Goal: Find specific page/section: Find specific page/section

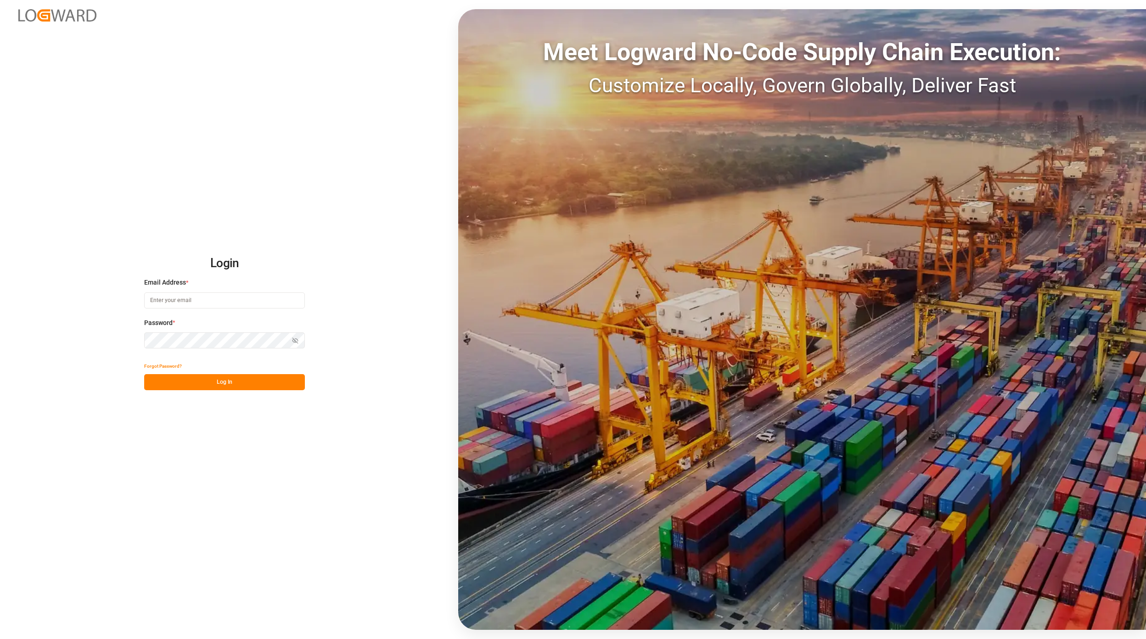
type input "[EMAIL_ADDRESS][PERSON_NAME][DOMAIN_NAME]"
click at [193, 376] on button "Log In" at bounding box center [224, 382] width 161 height 16
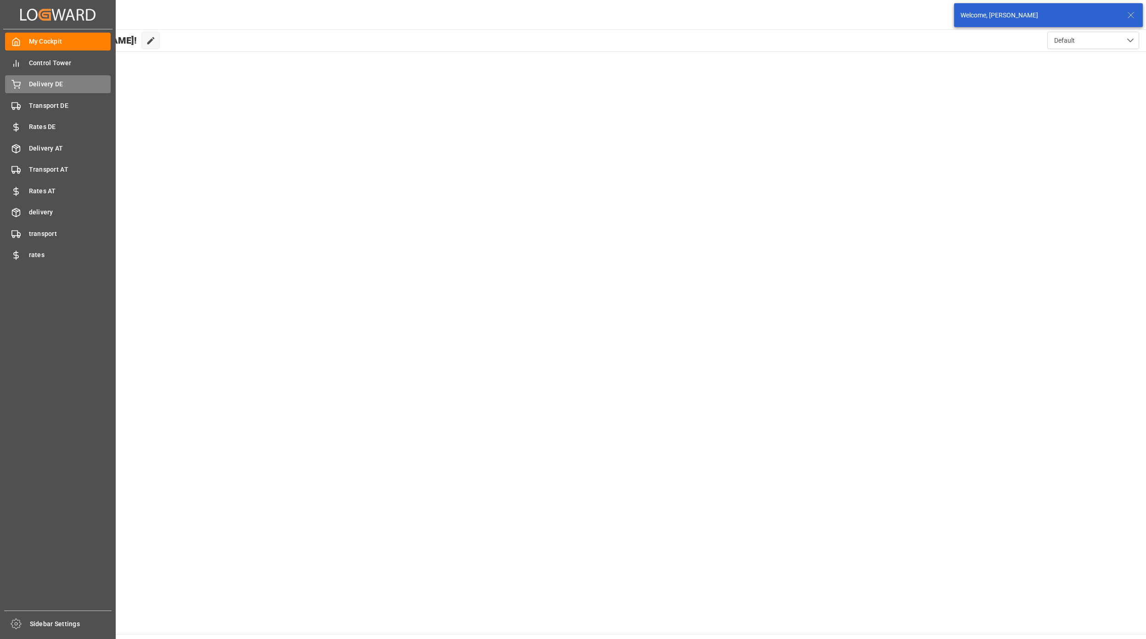
click at [53, 85] on span "Delivery DE" at bounding box center [70, 84] width 82 height 10
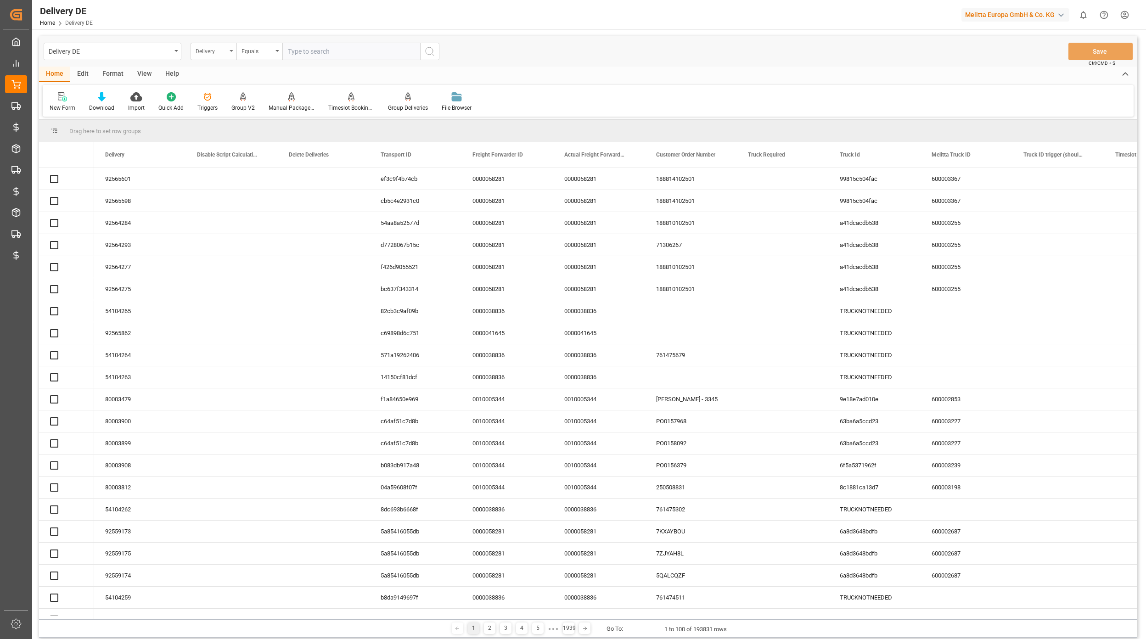
click at [214, 51] on div "Delivery" at bounding box center [211, 50] width 31 height 11
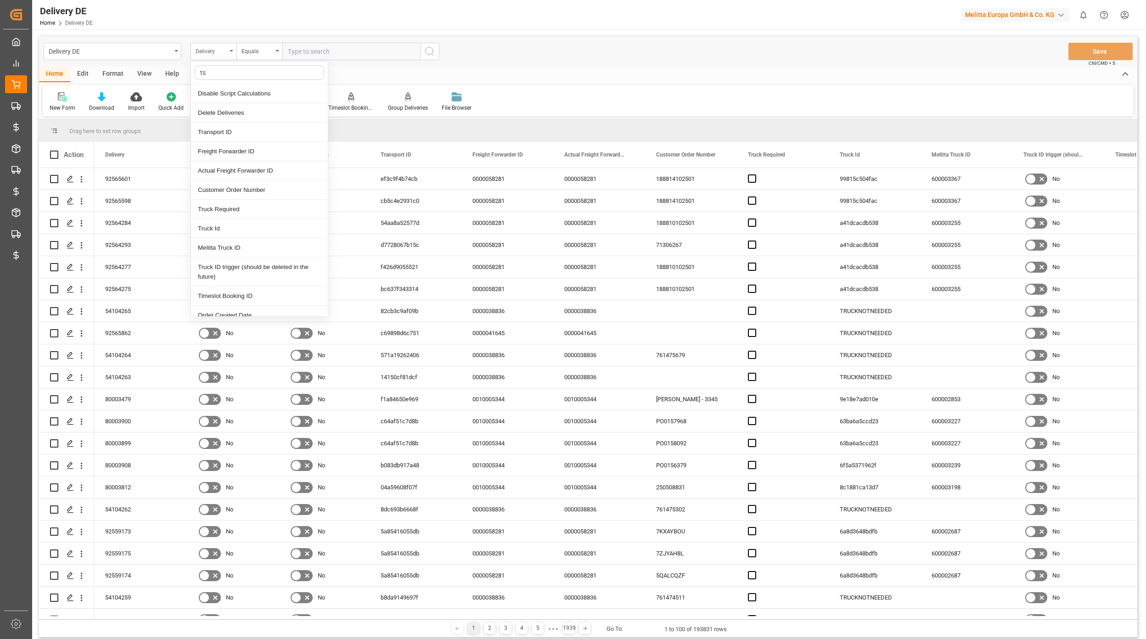
type input "tsp"
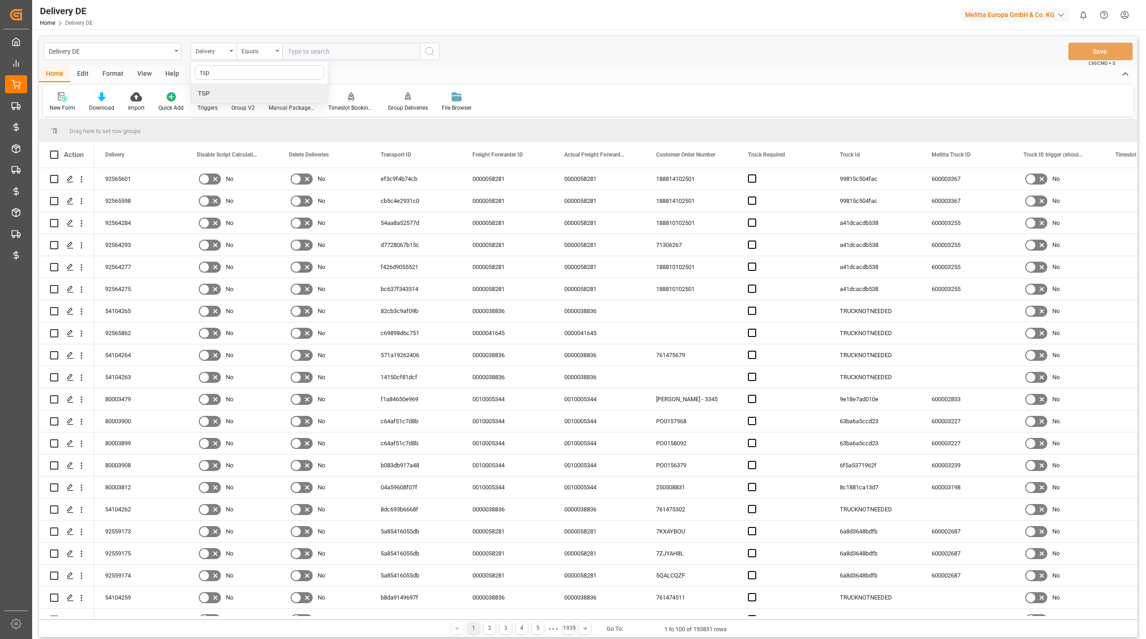
click at [276, 93] on div "TSP" at bounding box center [259, 93] width 137 height 19
click at [322, 33] on div "Delivery DE TSP Equals Save Ctrl/CMD + S Home Edit Format View Help New Form Do…" at bounding box center [588, 387] width 1112 height 716
click at [320, 48] on input "text" at bounding box center [351, 51] width 138 height 17
type input "Hölkemeier"
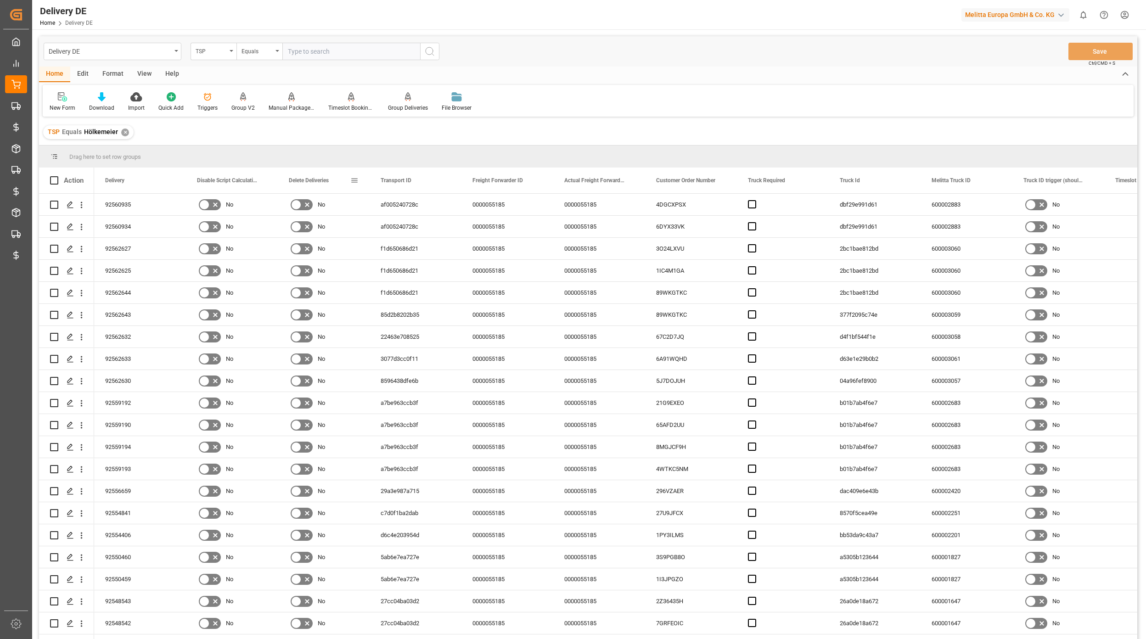
click at [353, 180] on span at bounding box center [354, 180] width 8 height 8
click at [445, 185] on span "columns" at bounding box center [442, 182] width 8 height 8
drag, startPoint x: 354, startPoint y: 205, endPoint x: 375, endPoint y: 207, distance: 21.2
click at [355, 205] on input "Toggle Select All Columns" at bounding box center [356, 205] width 8 height 8
checkbox input "false"
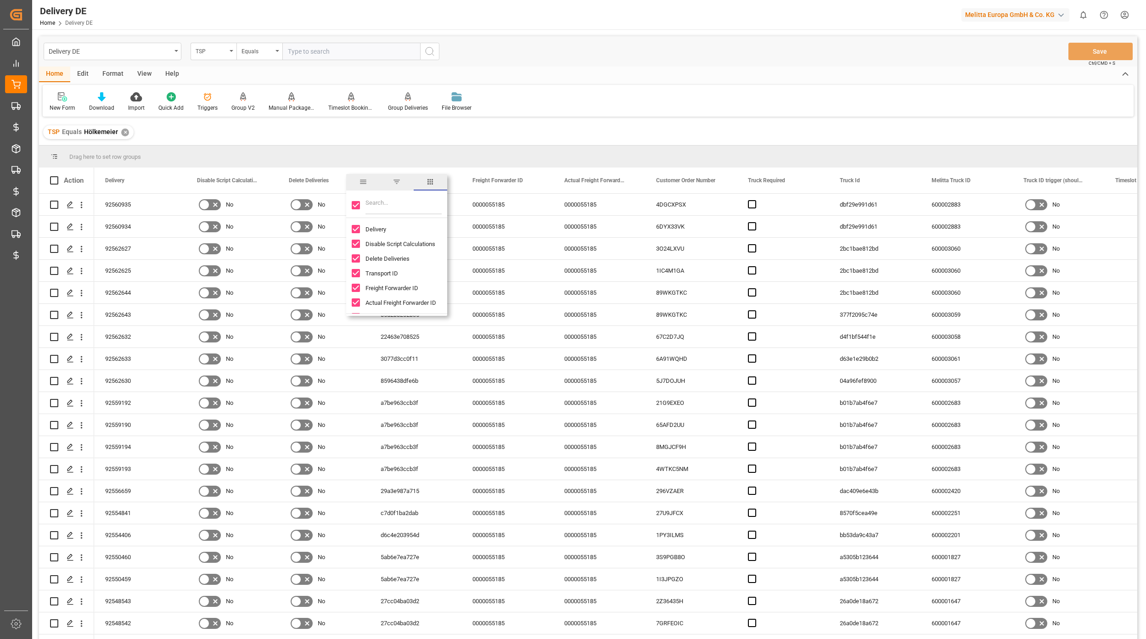
checkbox input "false"
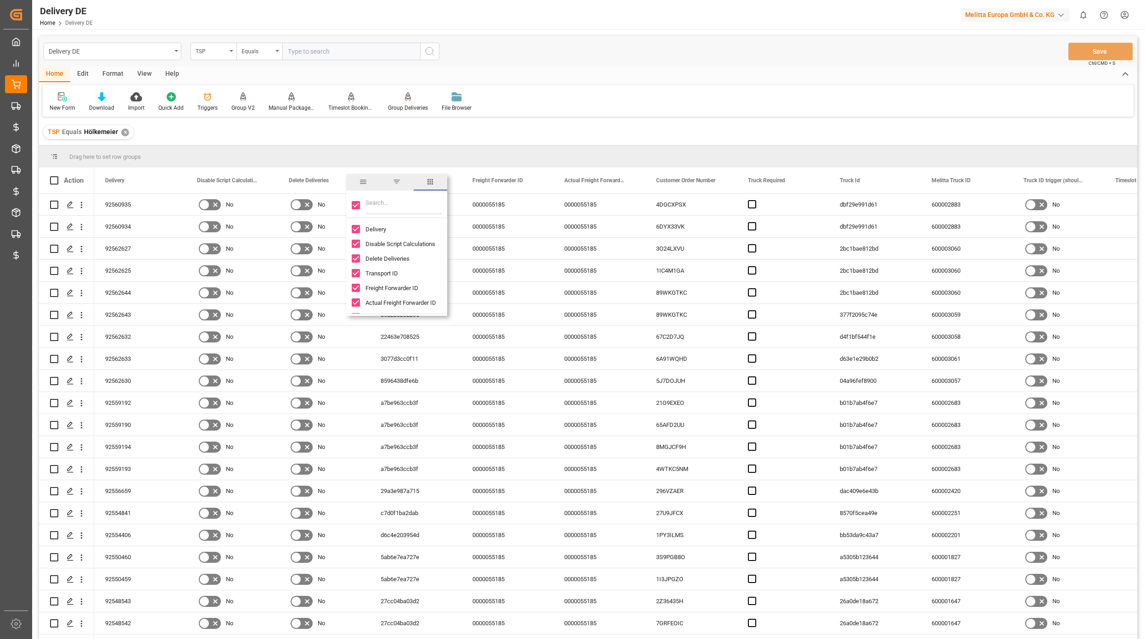
checkbox input "false"
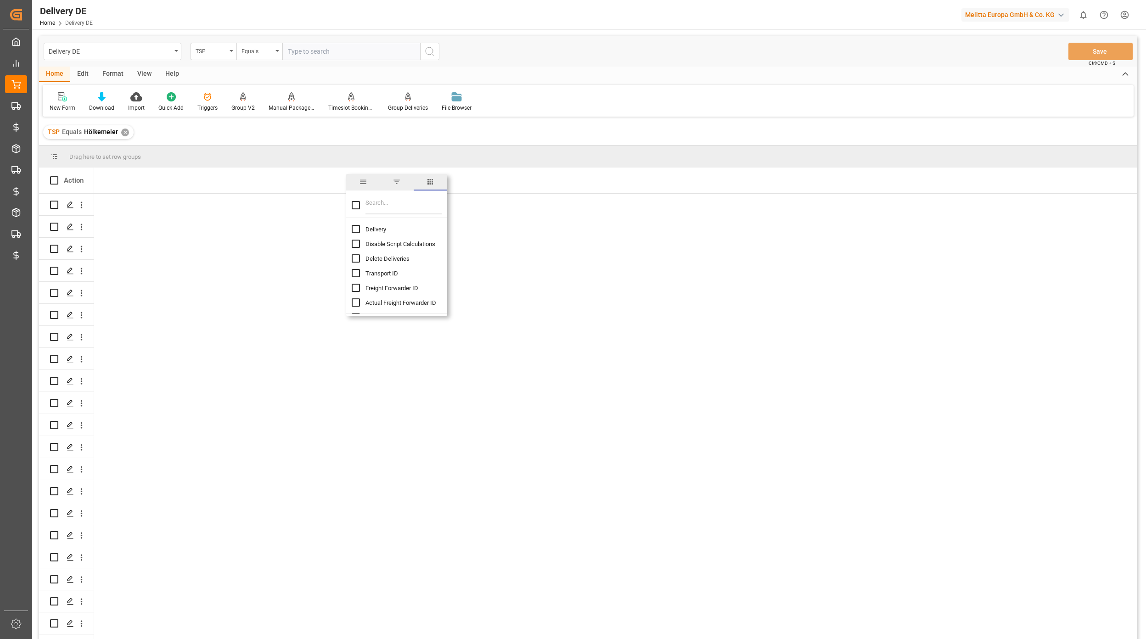
click at [376, 207] on input "Filter Columns Input" at bounding box center [404, 205] width 76 height 18
click at [355, 231] on input "Delivery column toggle visibility (hidden)" at bounding box center [356, 229] width 8 height 8
checkbox input "true"
checkbox input "false"
click at [378, 212] on input "Filter Columns Input" at bounding box center [404, 205] width 76 height 18
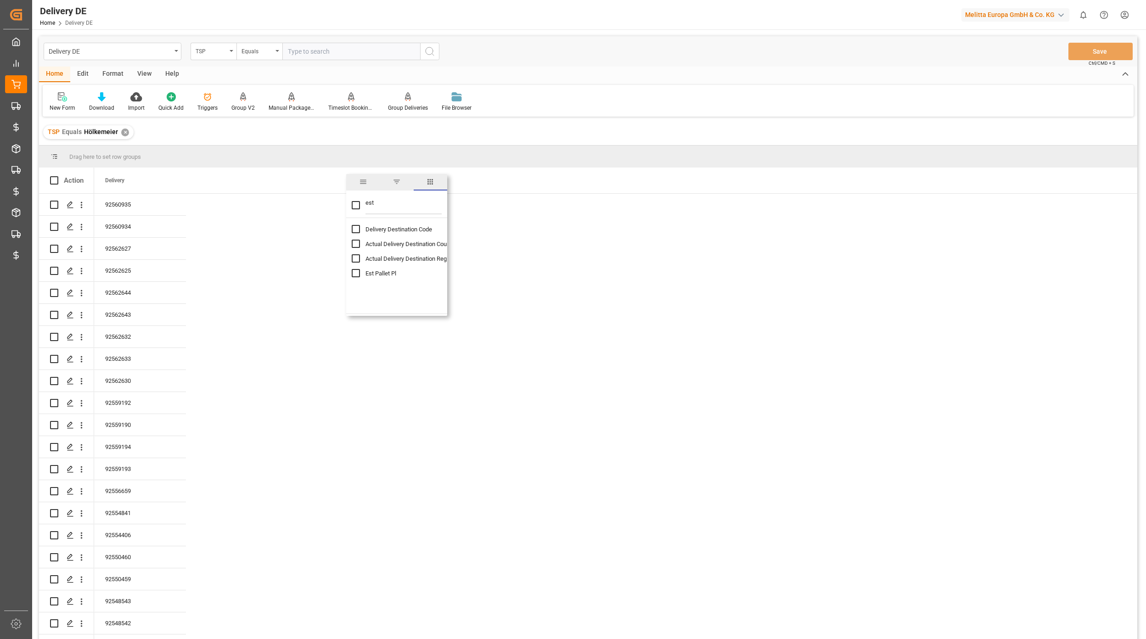
type input "est"
click at [356, 274] on input "Est Pallet Pl column toggle visibility (hidden)" at bounding box center [356, 273] width 8 height 8
checkbox input "true"
checkbox input "false"
drag, startPoint x: 384, startPoint y: 198, endPoint x: 355, endPoint y: 197, distance: 29.0
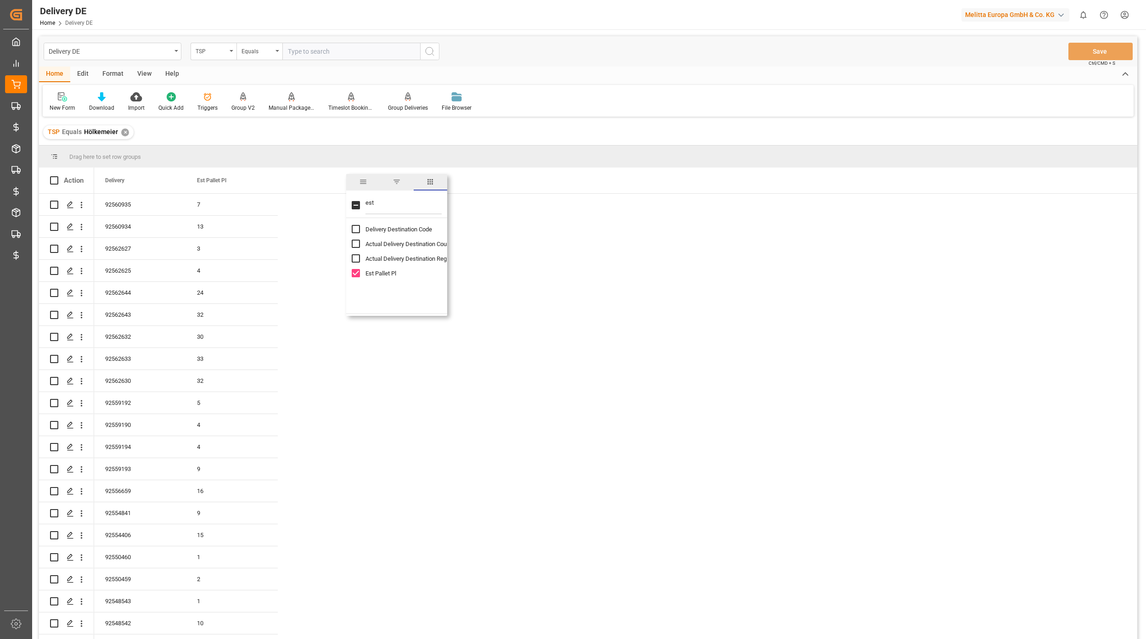
click at [356, 197] on div "est" at bounding box center [396, 205] width 101 height 26
type input "elitt"
click at [401, 232] on span "Melitta Truck ID" at bounding box center [387, 229] width 42 height 7
checkbox input "true"
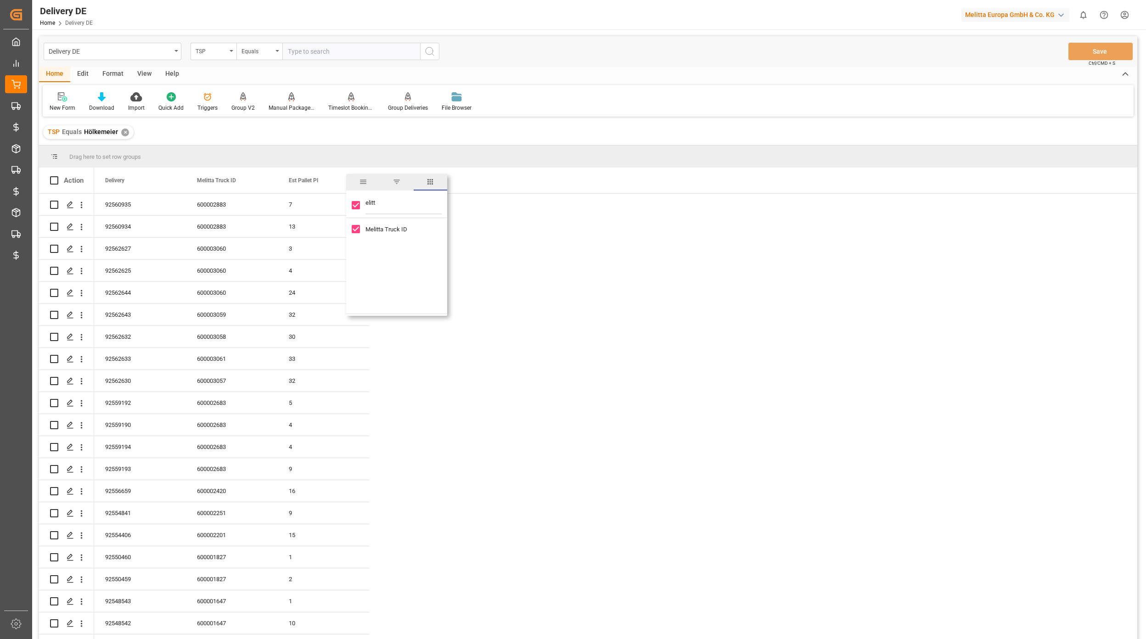
drag, startPoint x: 375, startPoint y: 204, endPoint x: 348, endPoint y: 198, distance: 28.2
click at [348, 198] on div "elitt" at bounding box center [396, 205] width 101 height 26
type input "ac"
checkbox input "false"
type input "act"
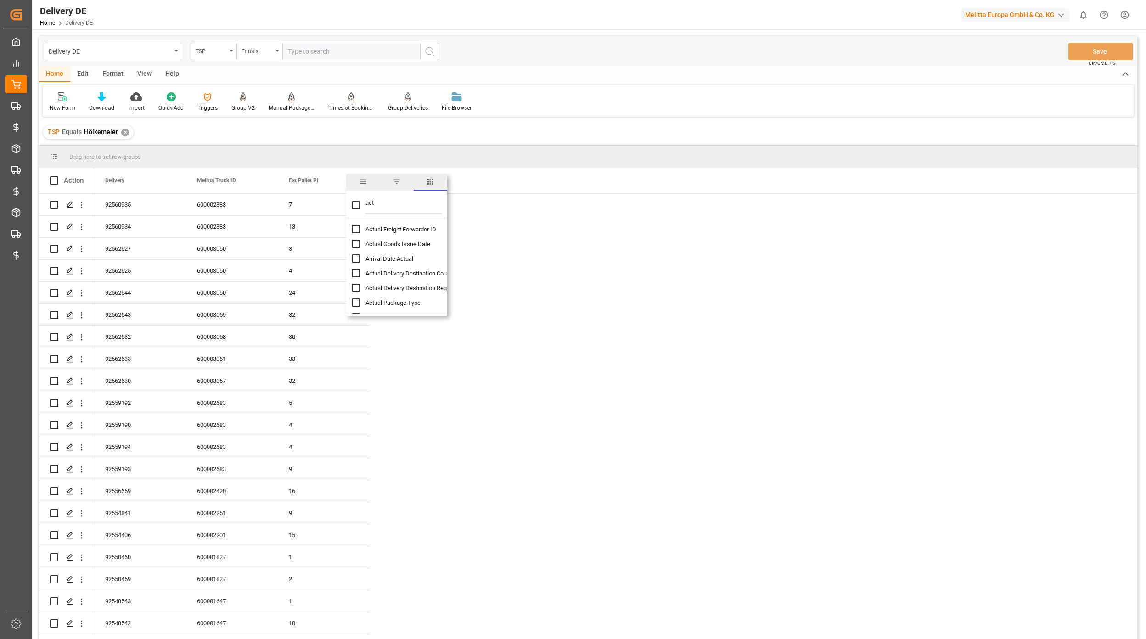
click at [397, 245] on span "Actual Goods Issue Date" at bounding box center [398, 244] width 65 height 7
checkbox input "false"
checkbox input "true"
click at [626, 307] on div "92560935 7 600002883 [DATE] 92560934 13 600002883 [DATE] 92562627 3 600003060 […" at bounding box center [615, 436] width 1043 height 485
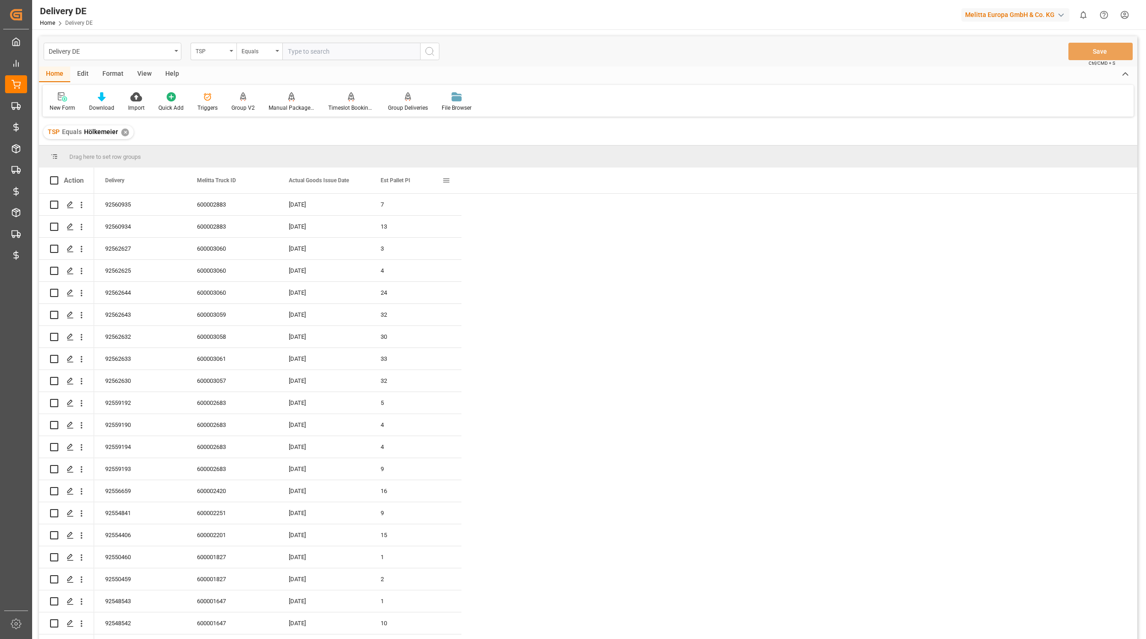
click at [447, 179] on span at bounding box center [446, 180] width 8 height 8
click at [476, 198] on input "Filter Columns Input" at bounding box center [495, 205] width 76 height 18
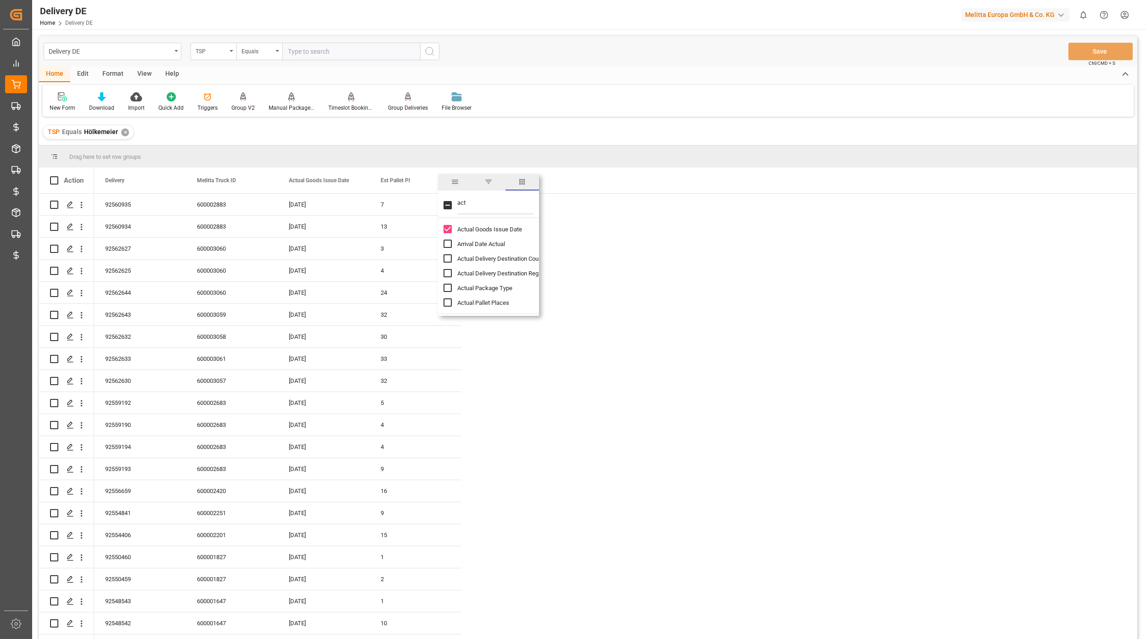
scroll to position [61, 0]
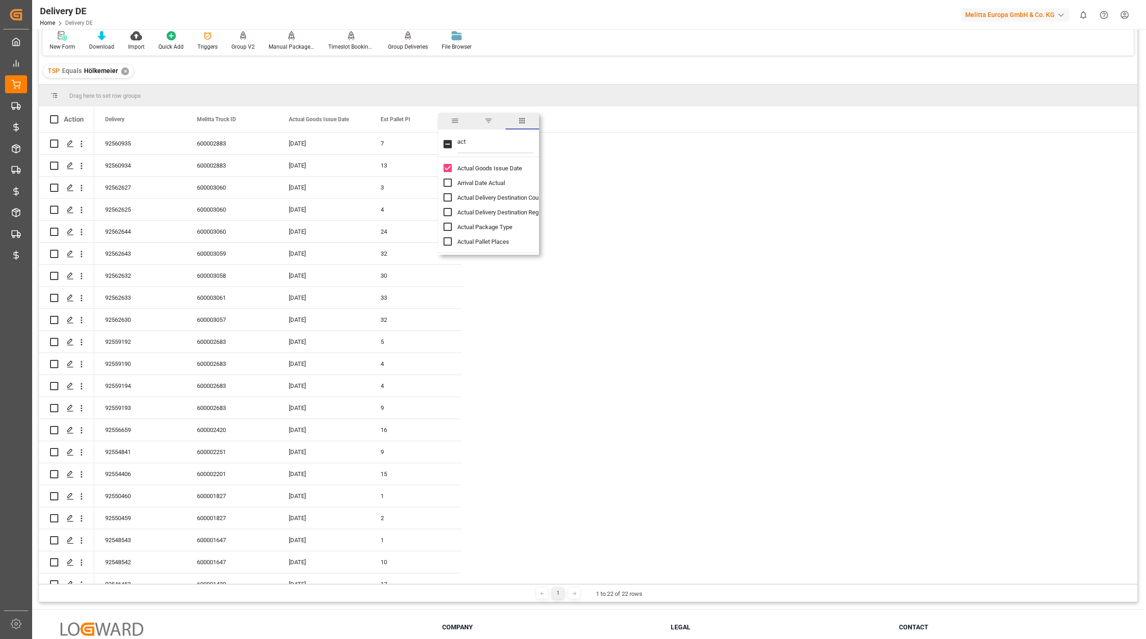
type input "act"
click at [449, 241] on input "Actual Pallet Places column toggle visibility (hidden)" at bounding box center [448, 241] width 8 height 8
checkbox input "true"
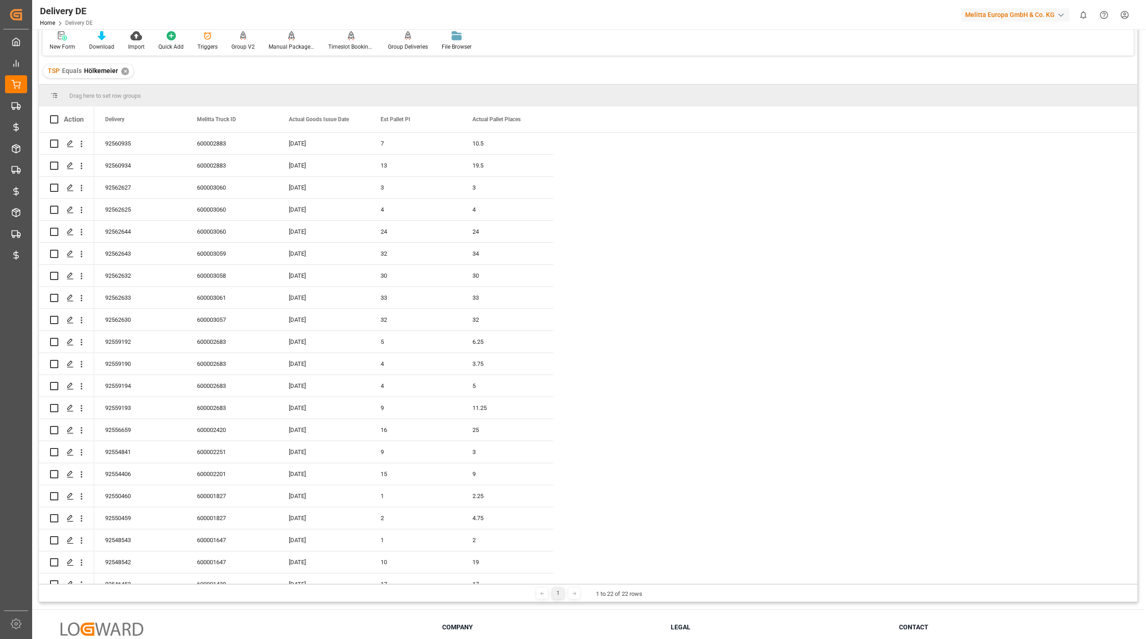
click at [771, 296] on div "92560935 7 600002883 [DATE] 10.5 92560934 13 600002883 [DATE] 19.5 92562627 3 6…" at bounding box center [615, 375] width 1043 height 485
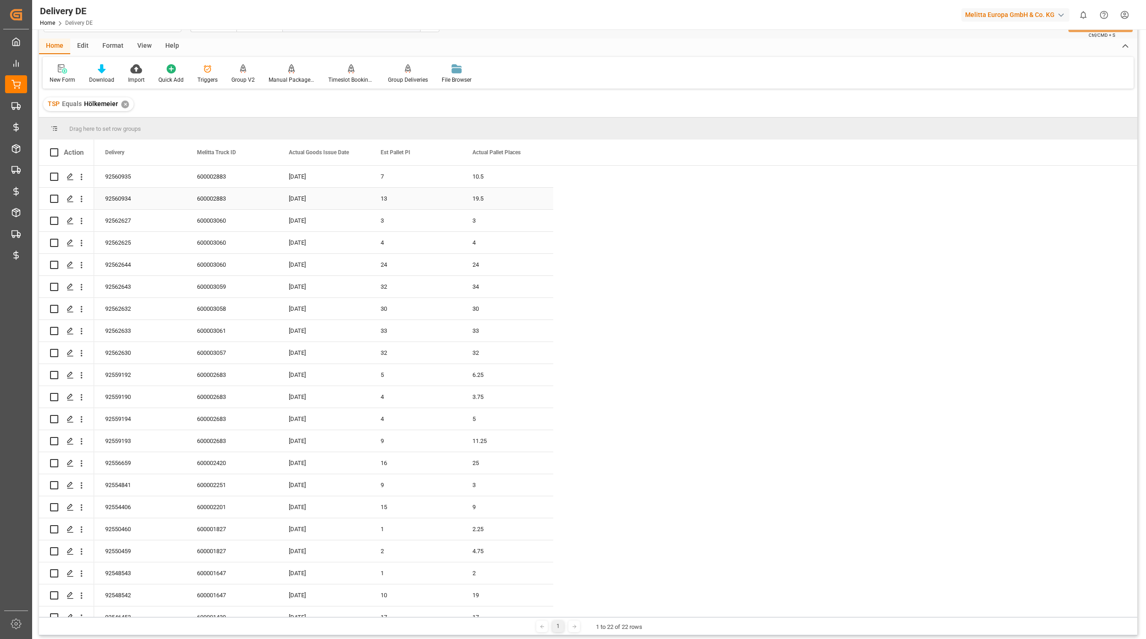
scroll to position [0, 0]
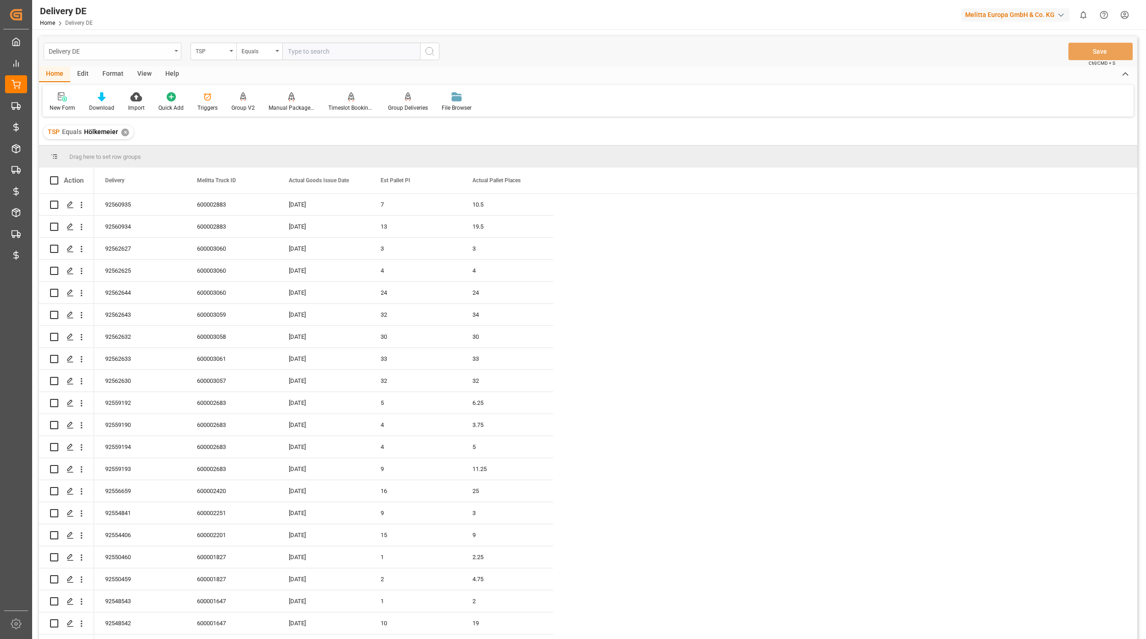
click at [131, 57] on div "Delivery DE" at bounding box center [113, 51] width 138 height 17
type input "truck"
click at [118, 92] on div "Truck Bundling DE" at bounding box center [112, 93] width 137 height 19
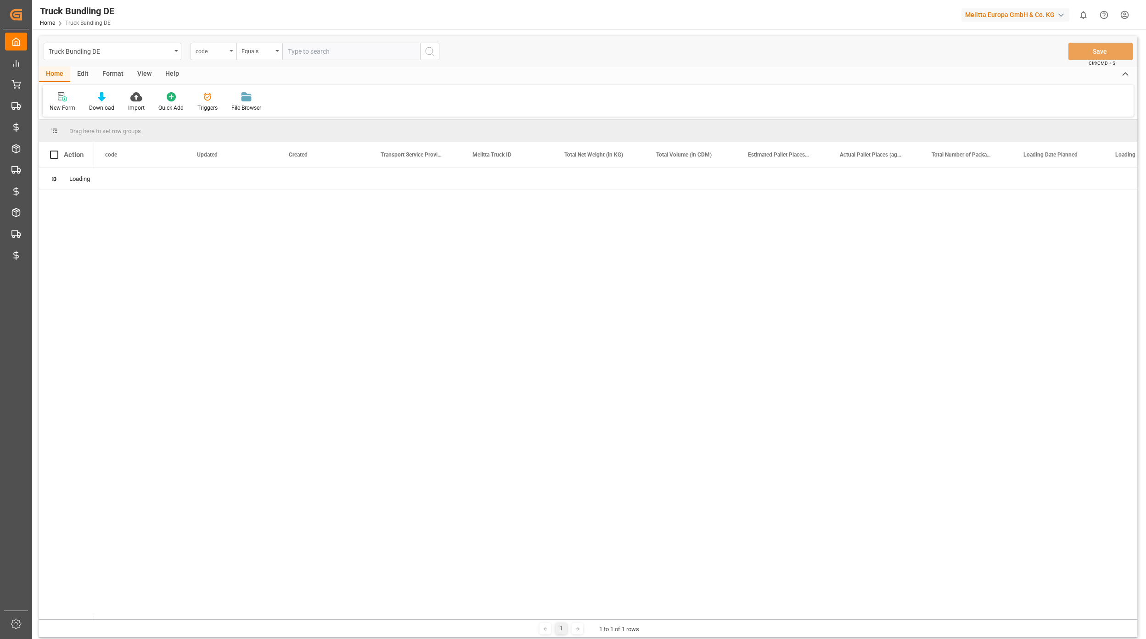
click at [224, 54] on div "code" at bounding box center [211, 50] width 31 height 11
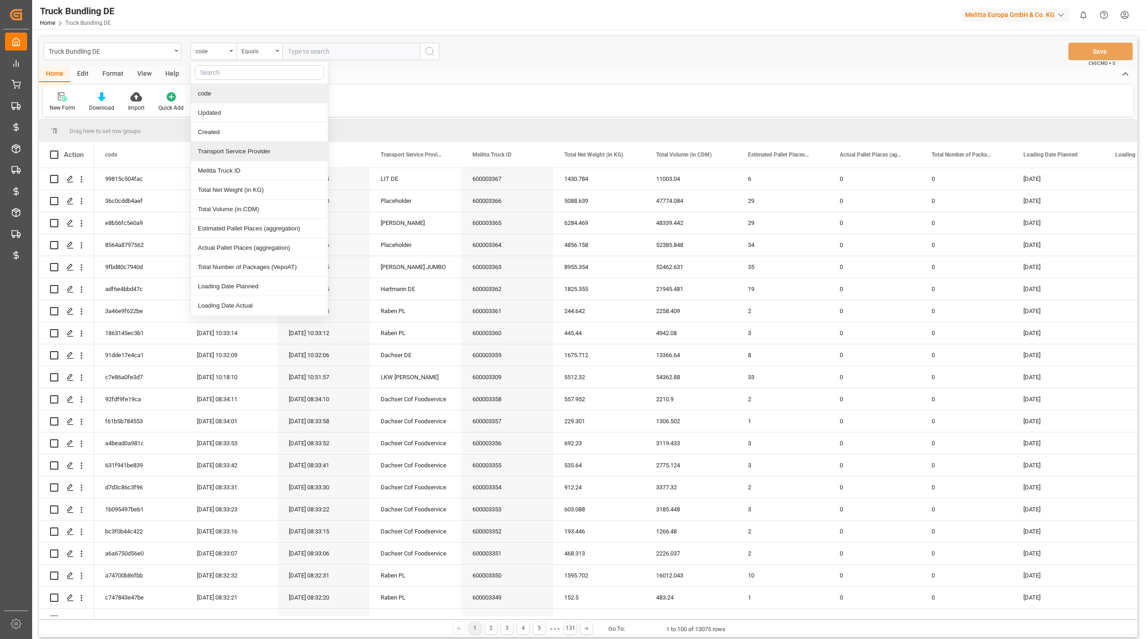
click at [239, 148] on div "Transport Service Provider" at bounding box center [259, 151] width 137 height 19
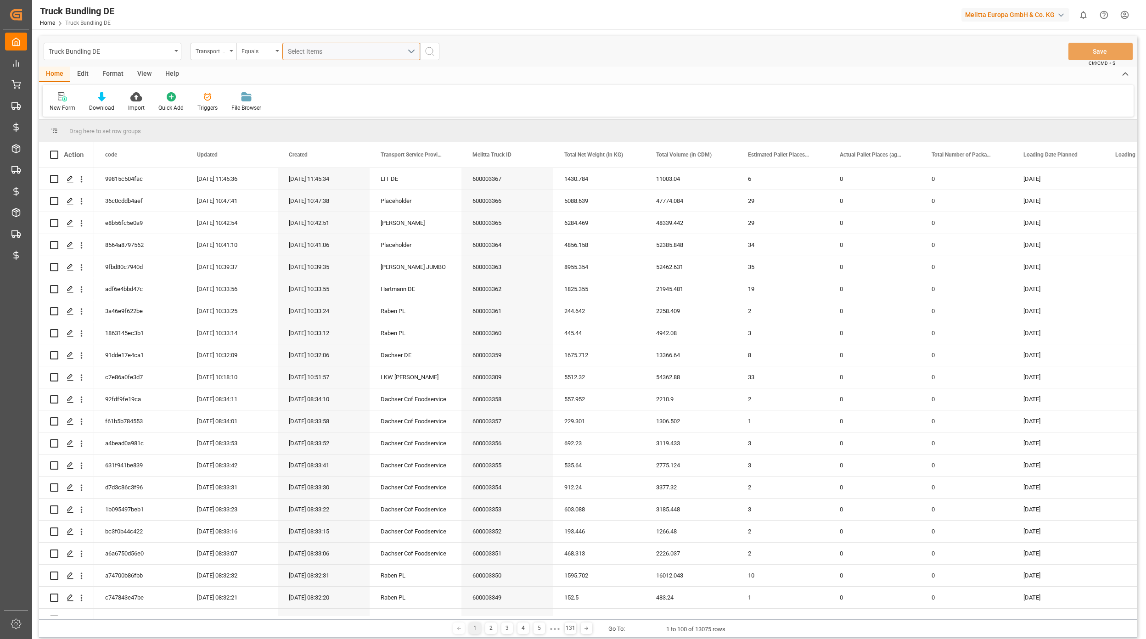
click at [307, 58] on button "Select Items" at bounding box center [351, 51] width 138 height 17
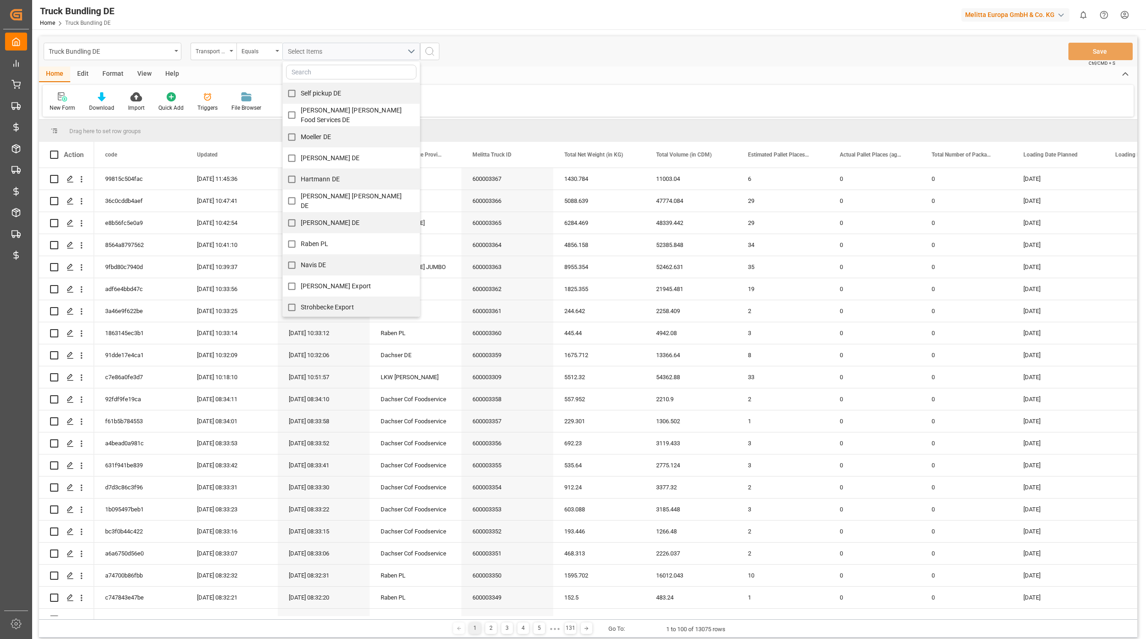
click at [319, 76] on input "text" at bounding box center [351, 72] width 130 height 15
type input "[PERSON_NAME]"
click at [320, 92] on span "Hölkemeier" at bounding box center [317, 93] width 32 height 7
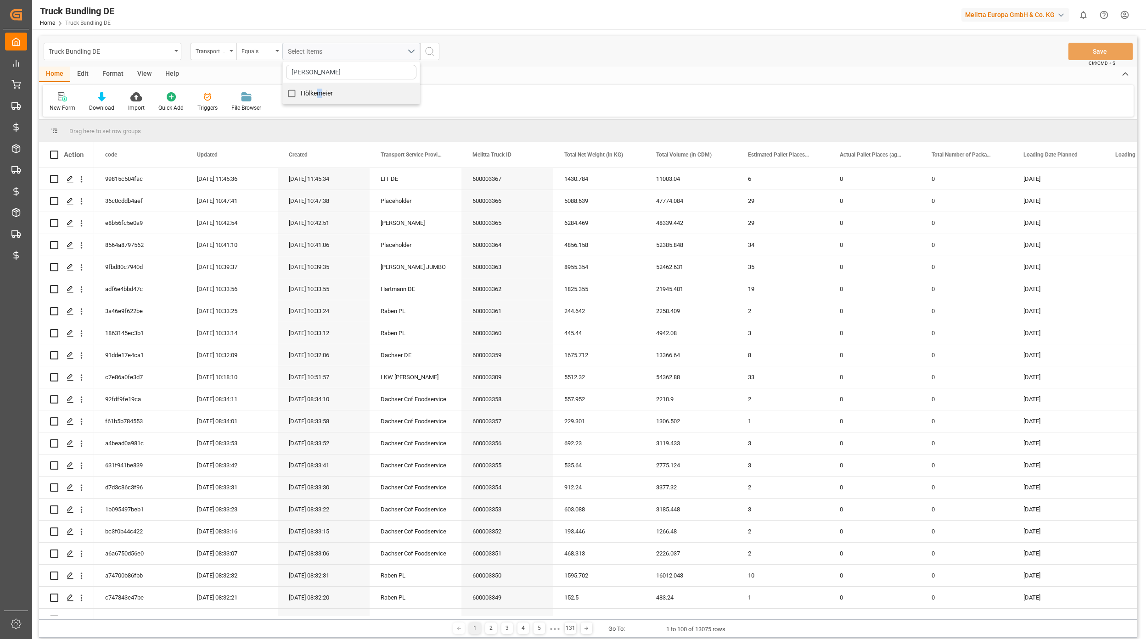
drag, startPoint x: 320, startPoint y: 92, endPoint x: 293, endPoint y: 95, distance: 27.7
click at [291, 94] on input "Hölkemeier" at bounding box center [292, 94] width 18 height 18
checkbox input "true"
click at [447, 84] on div "Home Edit Format View Help New Form Download Import Quick Add Triggers File Bro…" at bounding box center [588, 92] width 1099 height 50
click at [421, 52] on div "Hölkemeier" at bounding box center [352, 51] width 152 height 17
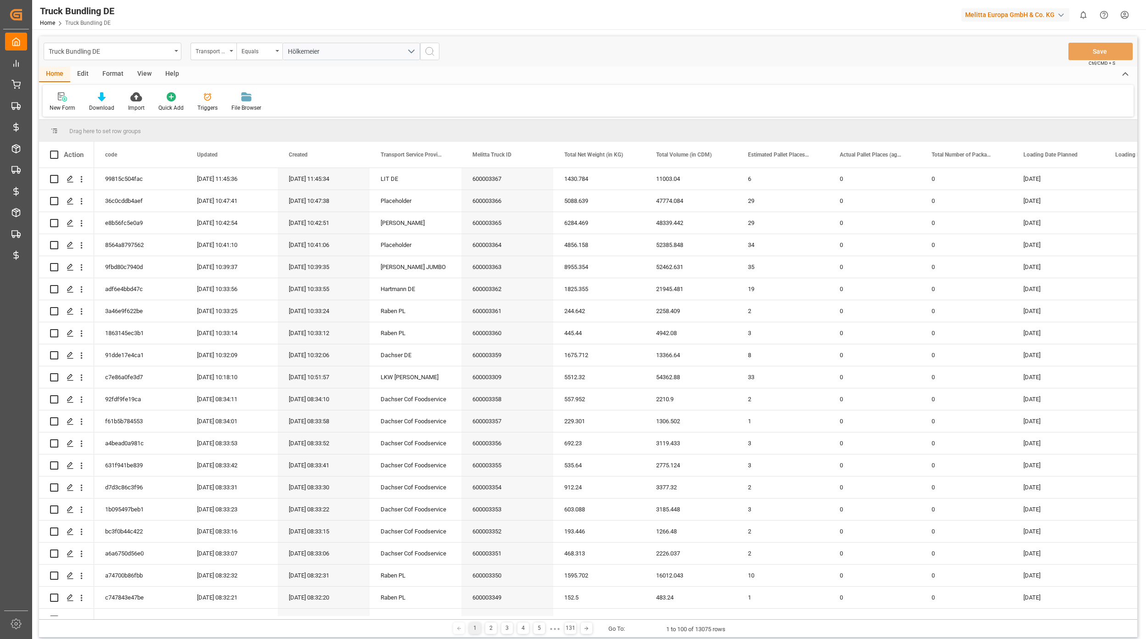
click at [427, 56] on div "Hölkemeier" at bounding box center [352, 51] width 152 height 17
click at [429, 49] on icon "search button" at bounding box center [429, 51] width 11 height 11
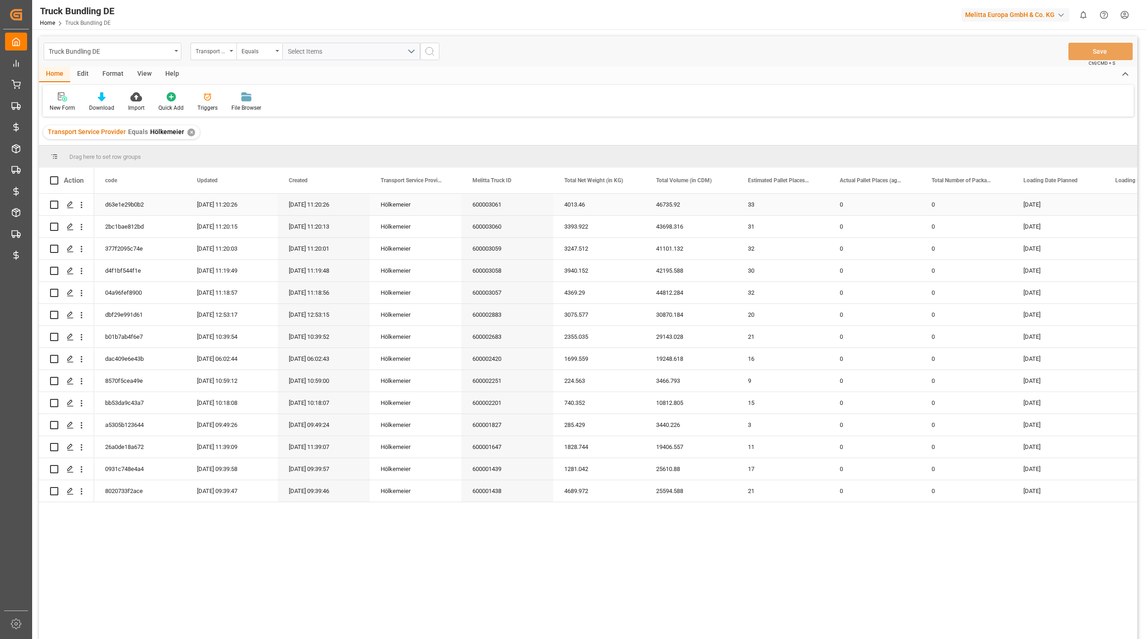
click at [489, 200] on div "600003061" at bounding box center [508, 205] width 92 height 22
drag, startPoint x: 506, startPoint y: 201, endPoint x: 493, endPoint y: 487, distance: 286.4
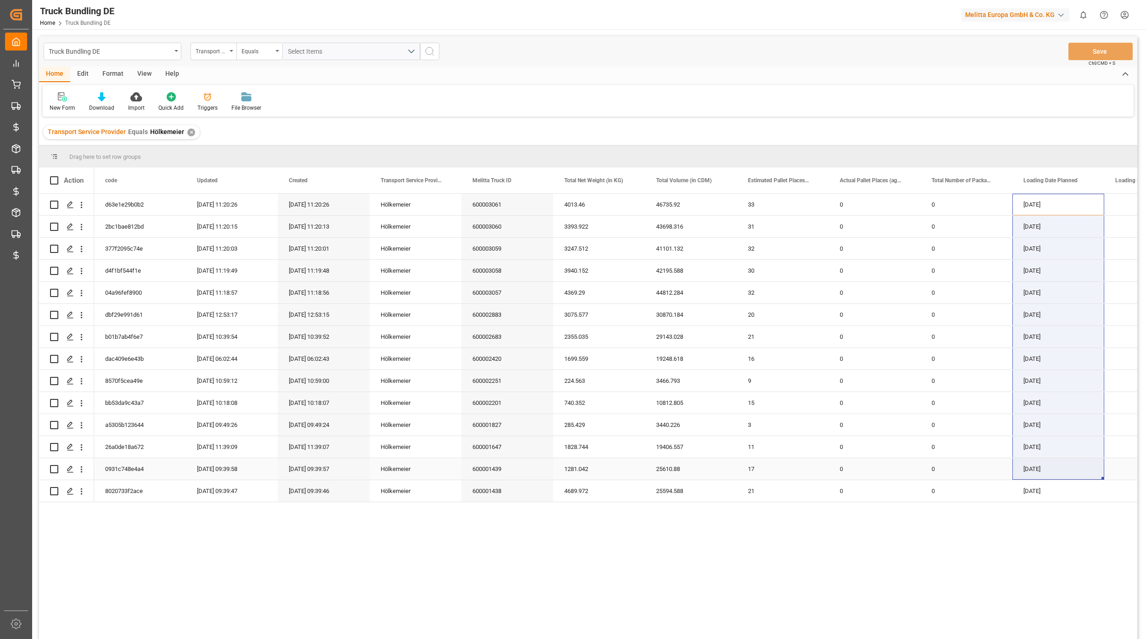
drag, startPoint x: 1031, startPoint y: 206, endPoint x: 901, endPoint y: 526, distance: 345.5
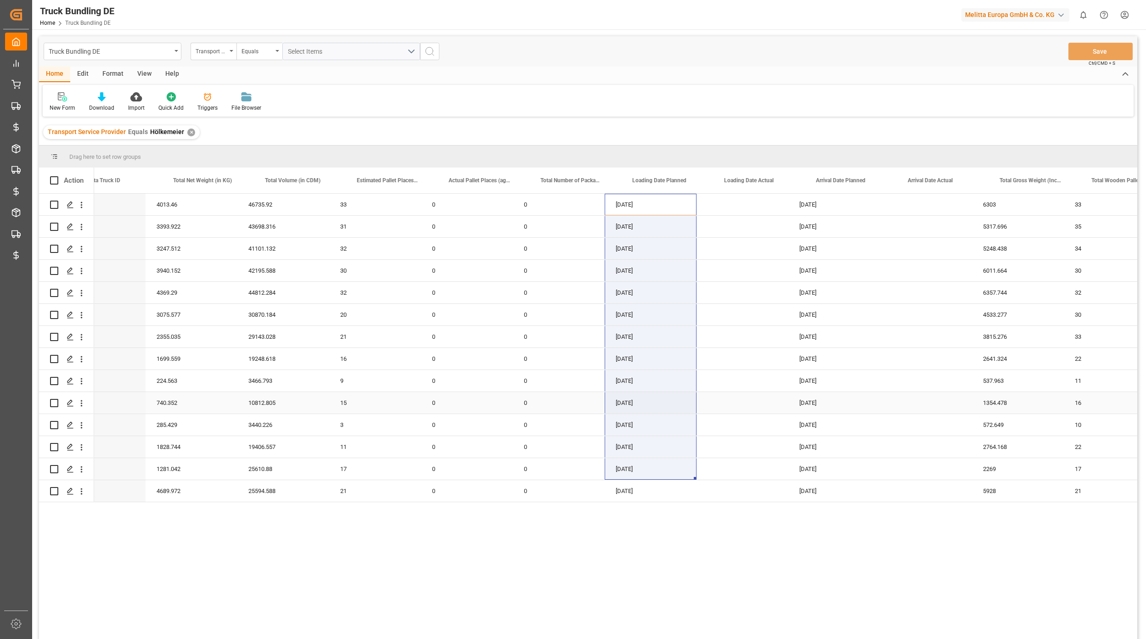
scroll to position [0, 429]
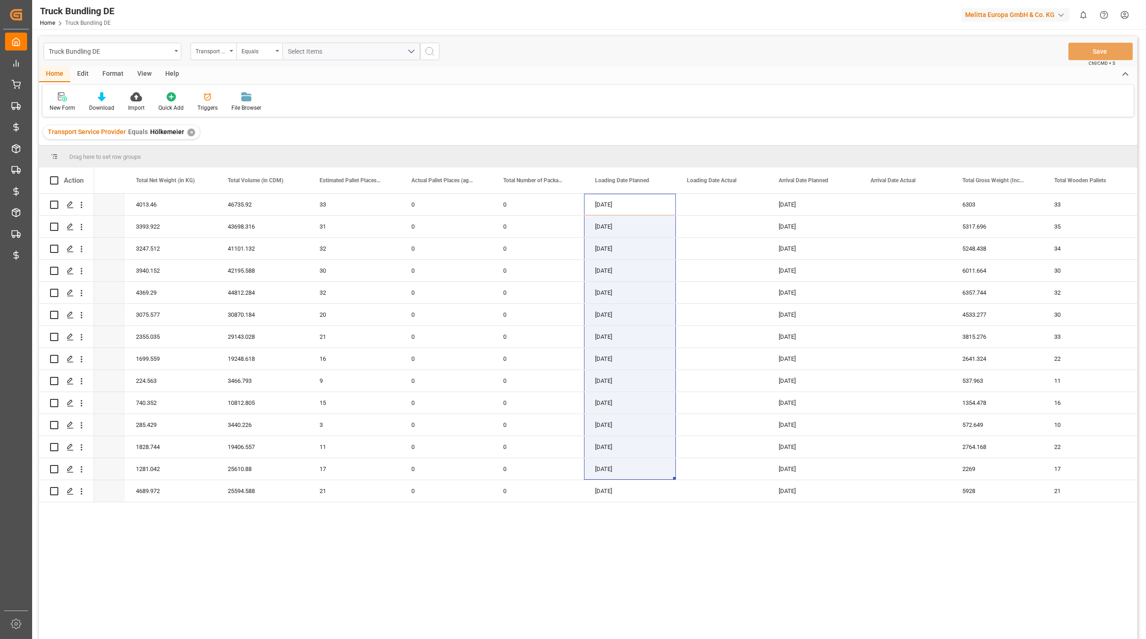
click at [536, 550] on div "Hölkemeier 600003061 4013.46 46735.92 33 0 0 [DATE] [DATE] 6303 33 Hölkemeier 6…" at bounding box center [615, 419] width 1043 height 451
drag, startPoint x: 623, startPoint y: 208, endPoint x: 612, endPoint y: 488, distance: 280.4
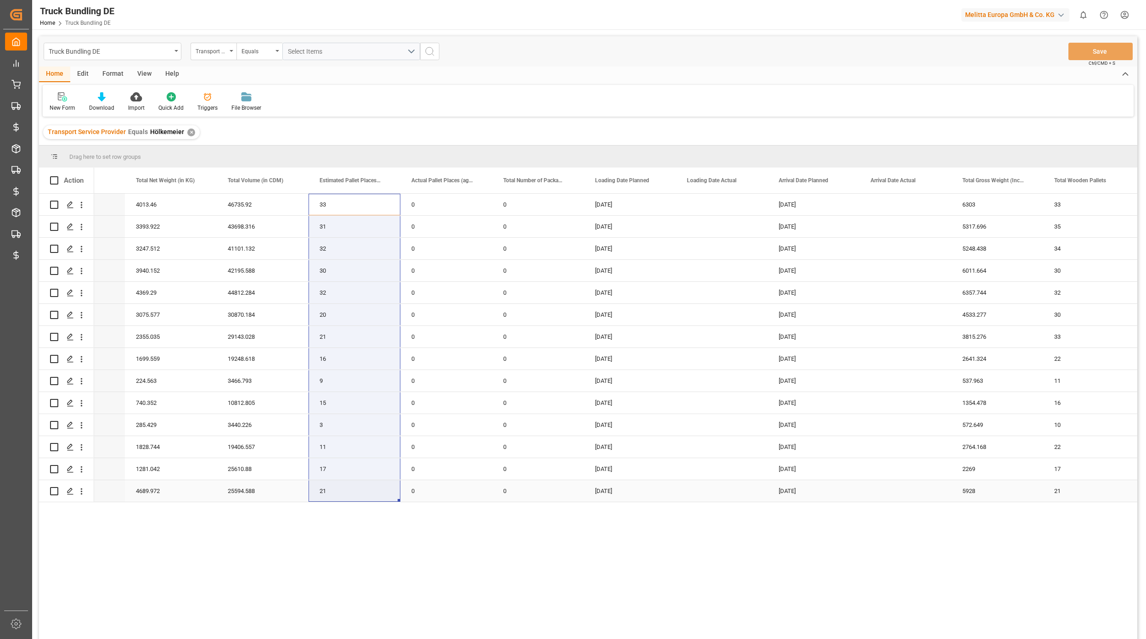
drag, startPoint x: 333, startPoint y: 206, endPoint x: 350, endPoint y: 483, distance: 277.9
